Goal: Obtain resource: Download file/media

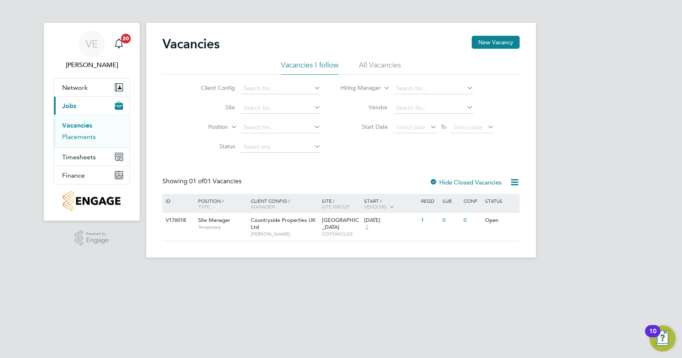
click at [88, 135] on link "Placements" at bounding box center [79, 137] width 34 height 8
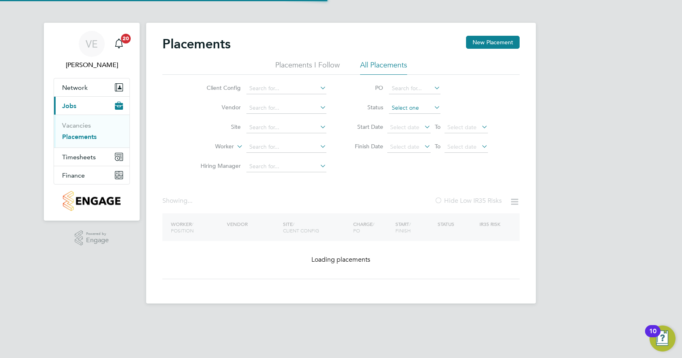
click at [411, 108] on input at bounding box center [415, 107] width 52 height 11
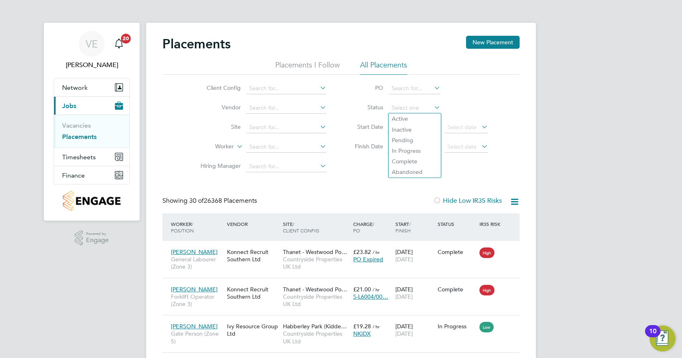
click at [518, 83] on div "Client Config Vendor Site Worker Hiring Manager PO Status Start Date Select dat…" at bounding box center [340, 126] width 357 height 102
click at [513, 198] on icon at bounding box center [515, 202] width 10 height 10
click at [417, 110] on input at bounding box center [415, 107] width 52 height 11
click at [418, 119] on li "Active" at bounding box center [415, 119] width 52 height 11
type input "Active"
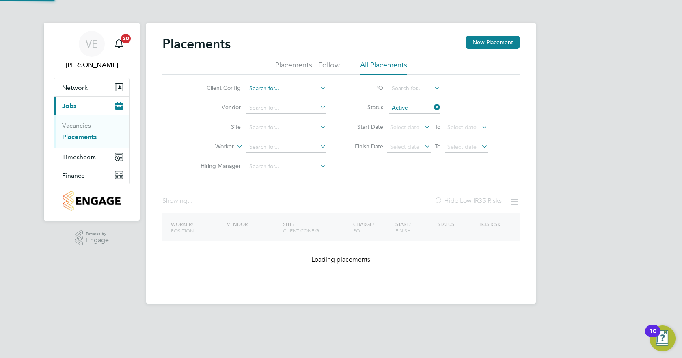
click at [296, 90] on input at bounding box center [287, 88] width 80 height 11
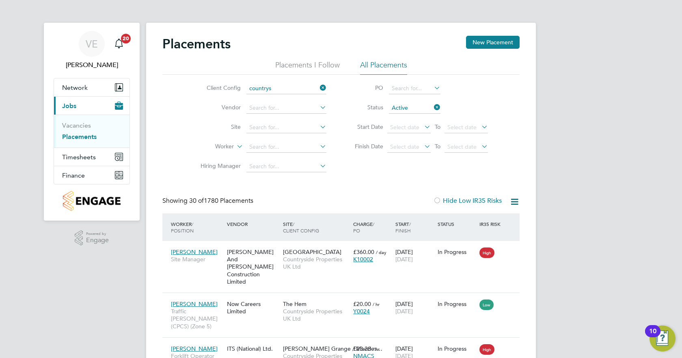
click at [294, 163] on li "Countrys ide Properties UK Ltd" at bounding box center [338, 165] width 184 height 11
type input "Countryside Properties UK Ltd"
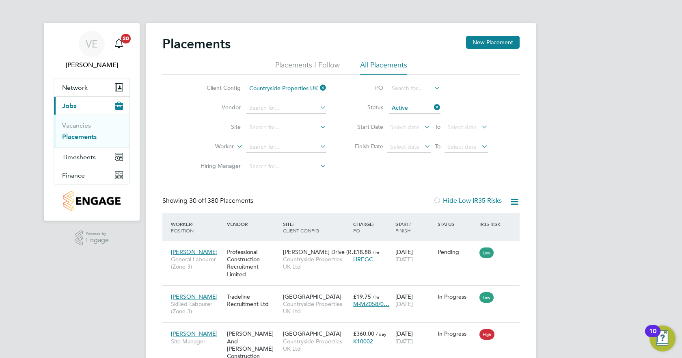
click at [513, 203] on icon at bounding box center [515, 202] width 10 height 10
click at [498, 222] on li "Download Placements Report" at bounding box center [475, 220] width 87 height 11
click at [514, 199] on icon at bounding box center [515, 202] width 10 height 10
click at [506, 216] on li "Download Placements Report" at bounding box center [475, 220] width 87 height 11
